Goal: Find contact information: Obtain details needed to contact an individual or organization

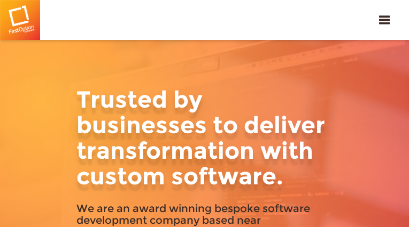
type input "XkUEhbjAeTqM"
type input "[EMAIL_ADDRESS][DOMAIN_NAME]"
type input "3067854691"
type input "KXlEgILSFdCZk"
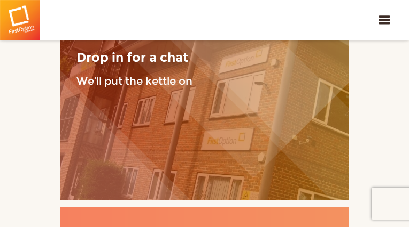
type input "iHohOAChzvOfv"
type input "[EMAIL_ADDRESS][DOMAIN_NAME]"
type input "QDjqbMRj"
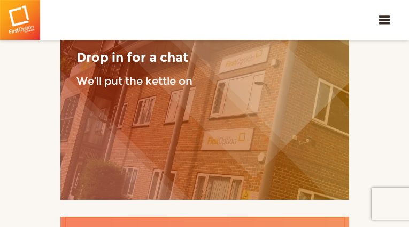
type input "RtQEnJFbAEom"
type input "[EMAIL_ADDRESS][DOMAIN_NAME]"
type input "9817759400"
type input "voxpTMltnH"
type input "vEBgnrQJcWUPYmd"
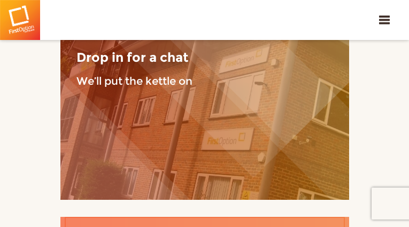
type input "[EMAIL_ADDRESS][DOMAIN_NAME]"
type input "7403614542"
type input "ldITREWbxRtyoy"
